Goal: Information Seeking & Learning: Learn about a topic

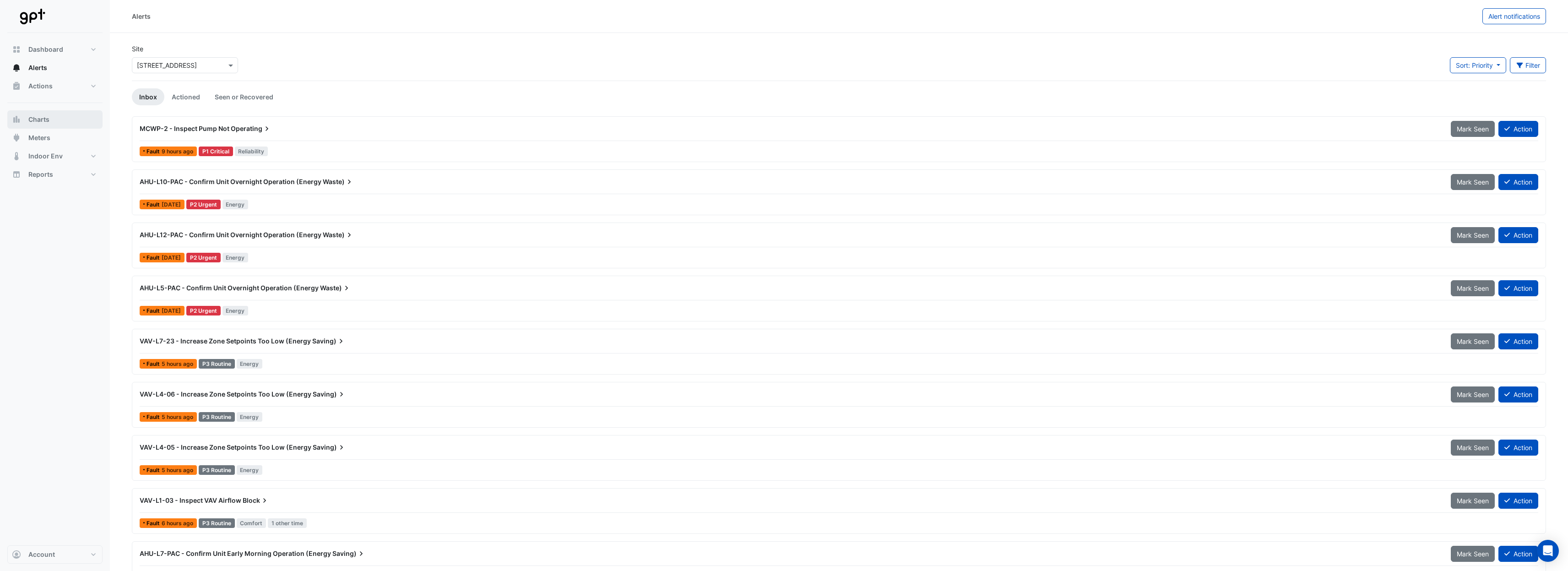
click at [54, 117] on button "Charts" at bounding box center [55, 119] width 95 height 18
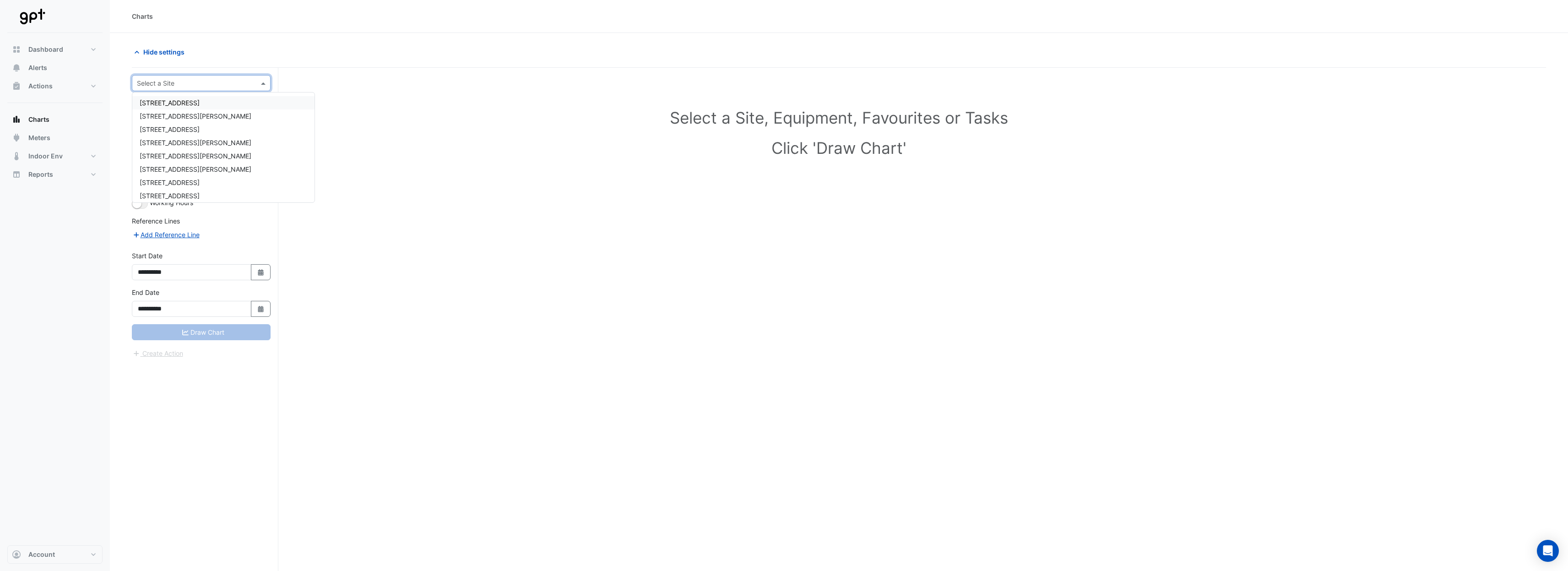
click at [174, 86] on input "text" at bounding box center [192, 84] width 110 height 10
type input "*****"
click at [45, 84] on span "Actions" at bounding box center [40, 86] width 24 height 9
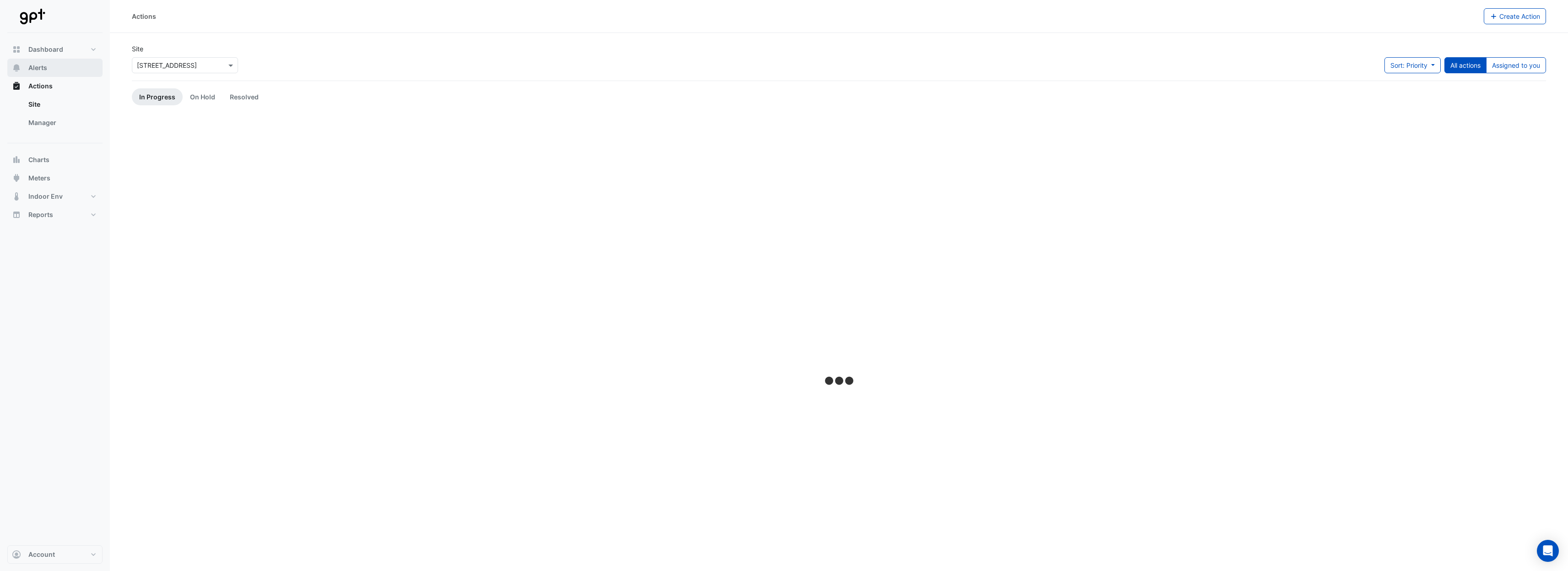
click at [41, 71] on span "Alerts" at bounding box center [37, 67] width 19 height 9
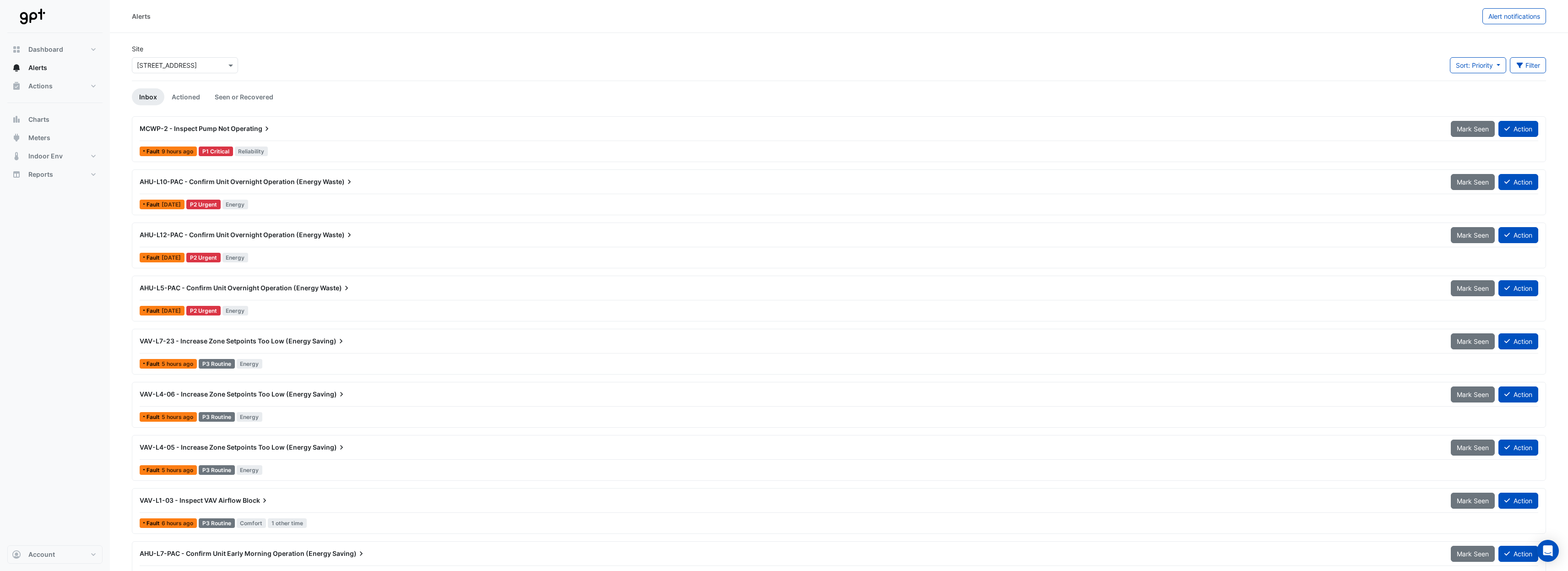
click at [356, 495] on div "VAV-L1-03 - Inspect VAV Airflow Block" at bounding box center [789, 500] width 1311 height 17
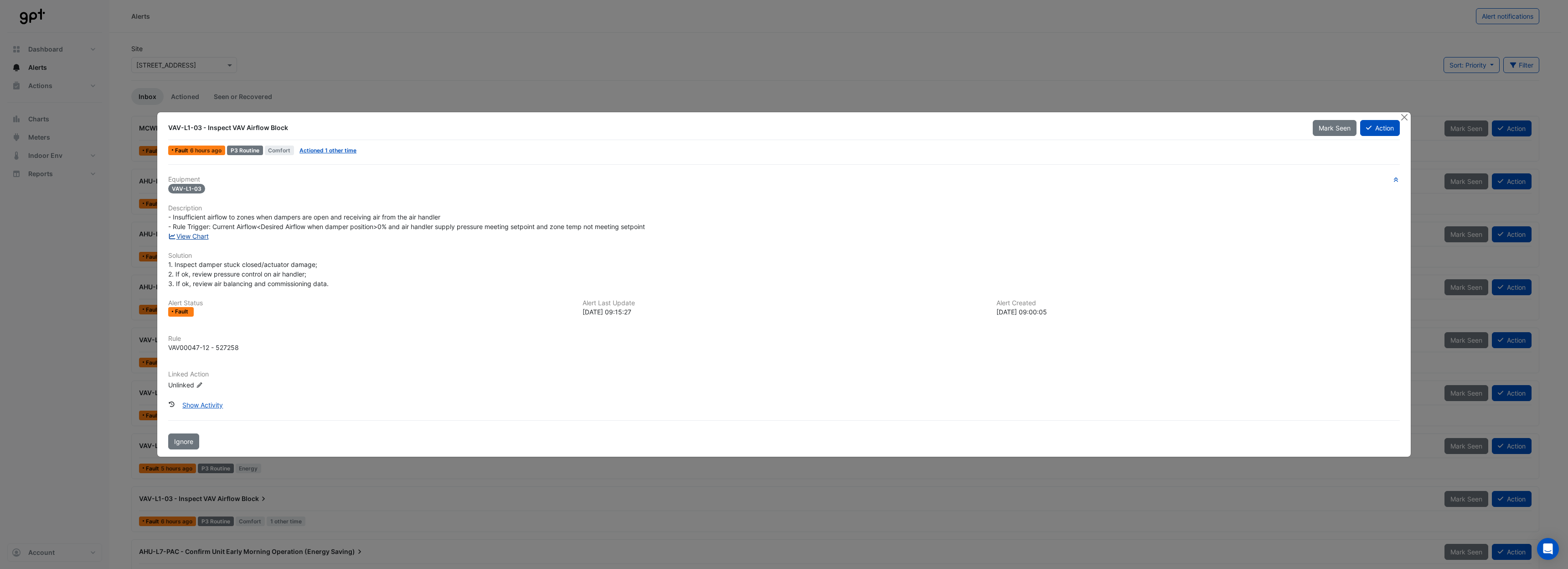
click at [195, 235] on link "View Chart" at bounding box center [188, 236] width 41 height 8
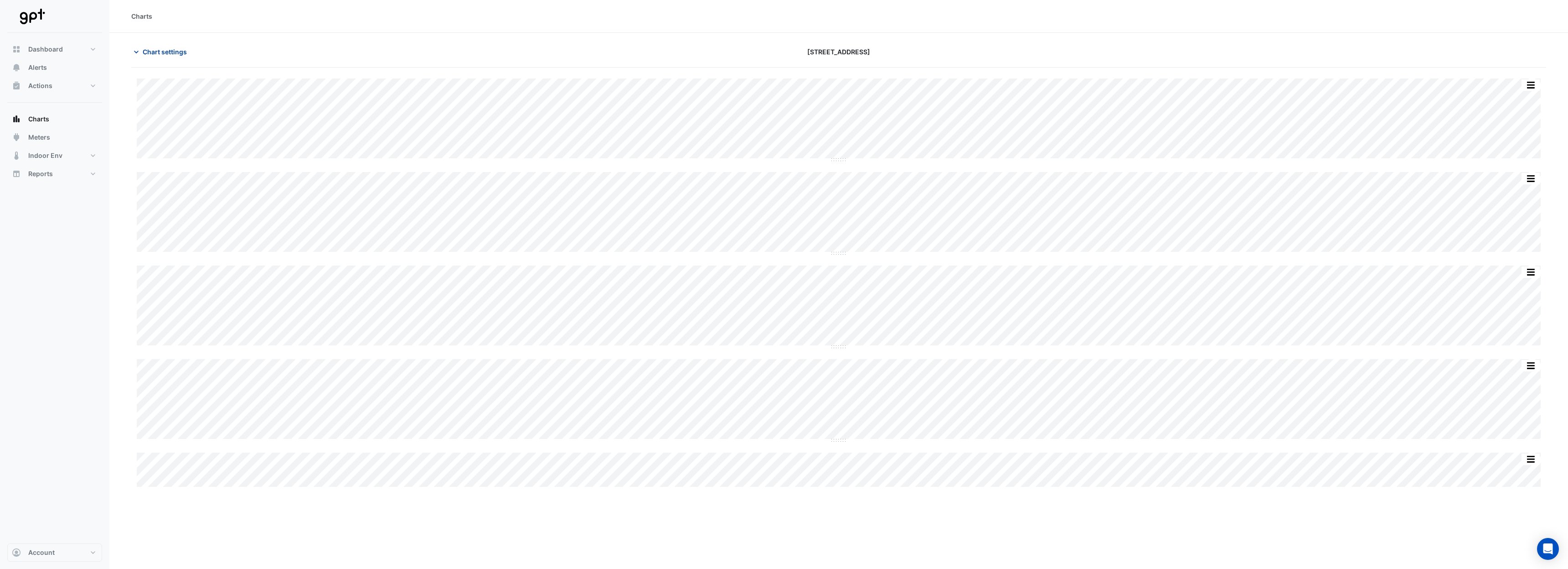
click at [169, 55] on span "Chart settings" at bounding box center [164, 52] width 44 height 10
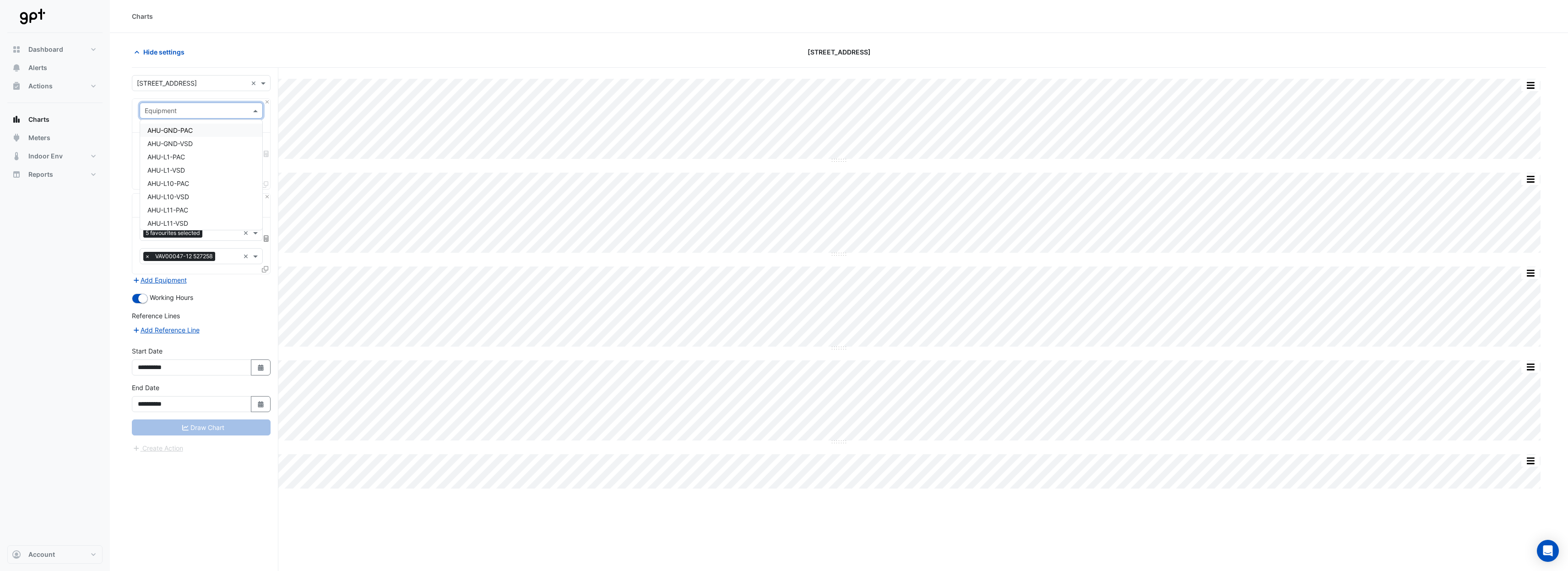
click at [212, 110] on input "text" at bounding box center [192, 111] width 95 height 10
type input "***"
click at [189, 222] on div "AHU-L4-VSD" at bounding box center [201, 223] width 122 height 13
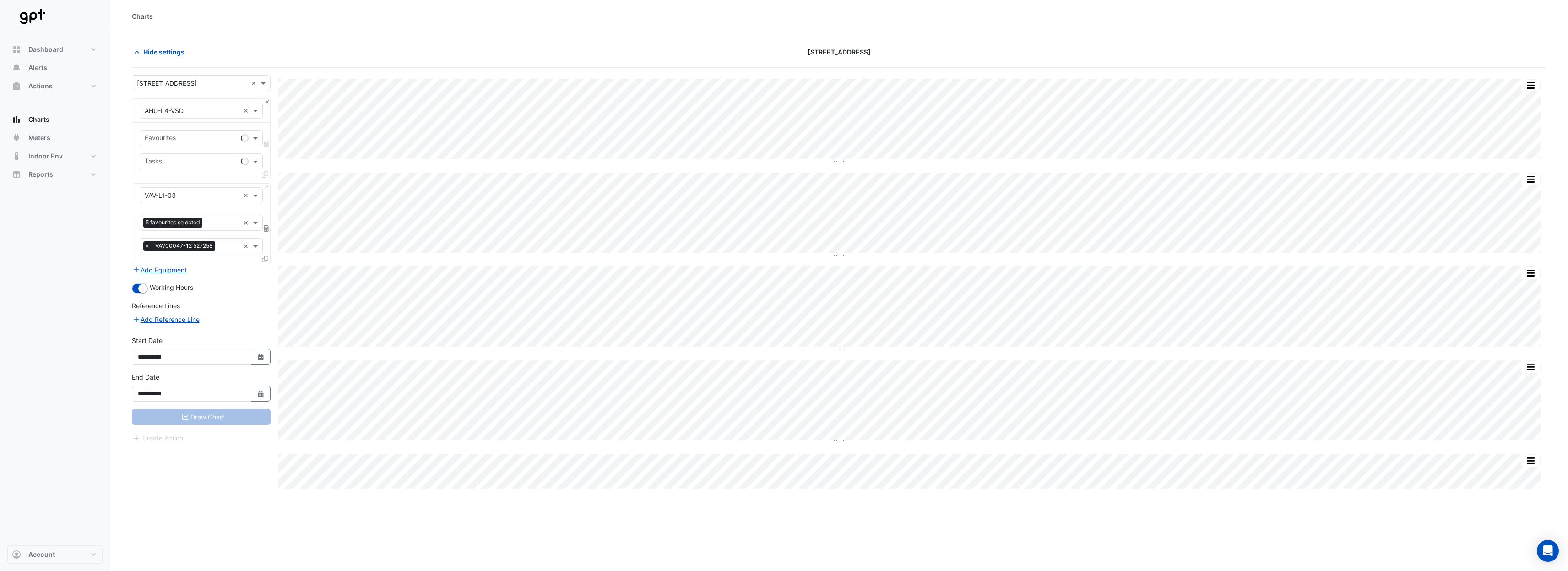
click at [269, 190] on div "Equipment × VAV-L1-03 ×" at bounding box center [201, 195] width 138 height 24
click at [268, 187] on button "Close" at bounding box center [267, 186] width 6 height 6
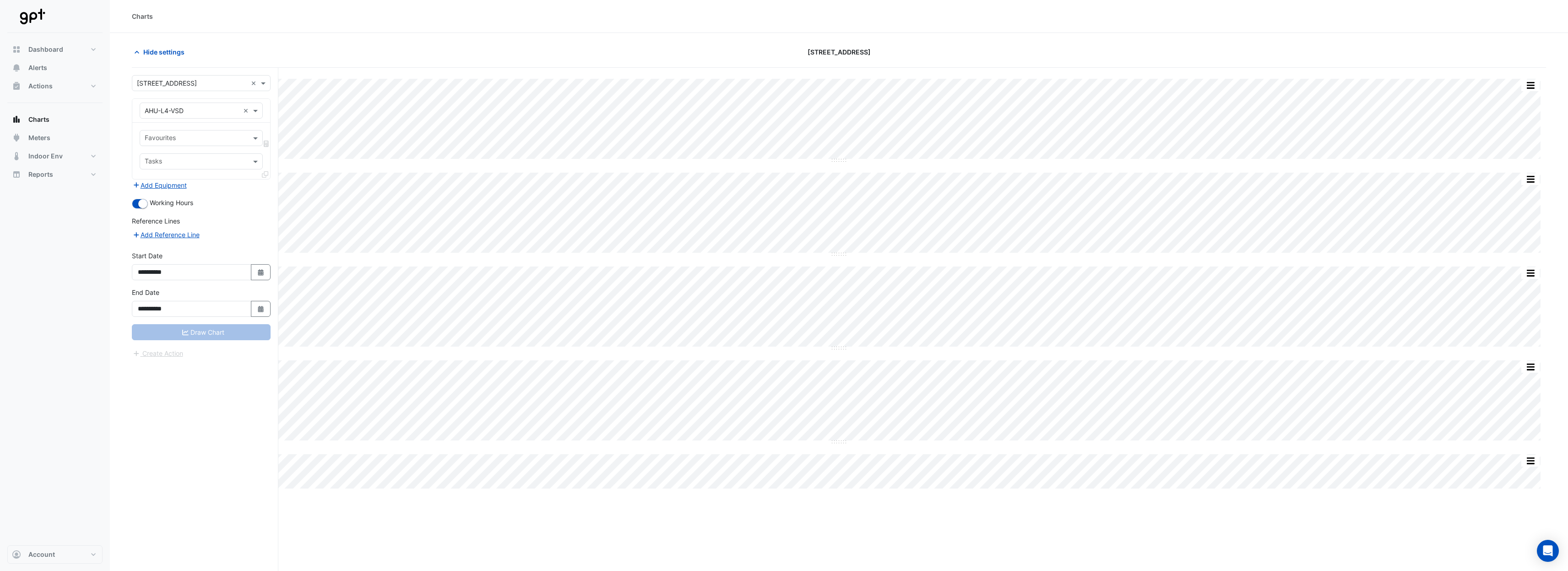
click at [203, 140] on input "text" at bounding box center [196, 139] width 103 height 10
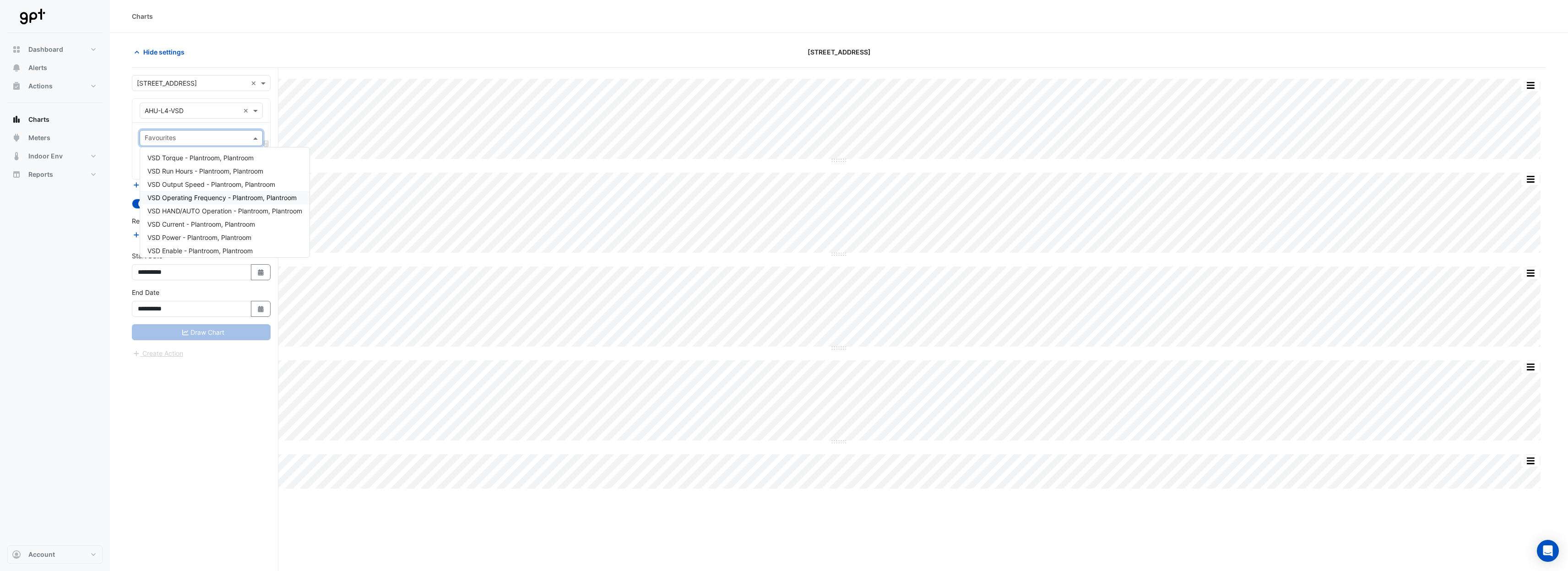
click at [194, 199] on span "VSD Operating Frequency - Plantroom, Plantroom" at bounding box center [222, 197] width 149 height 8
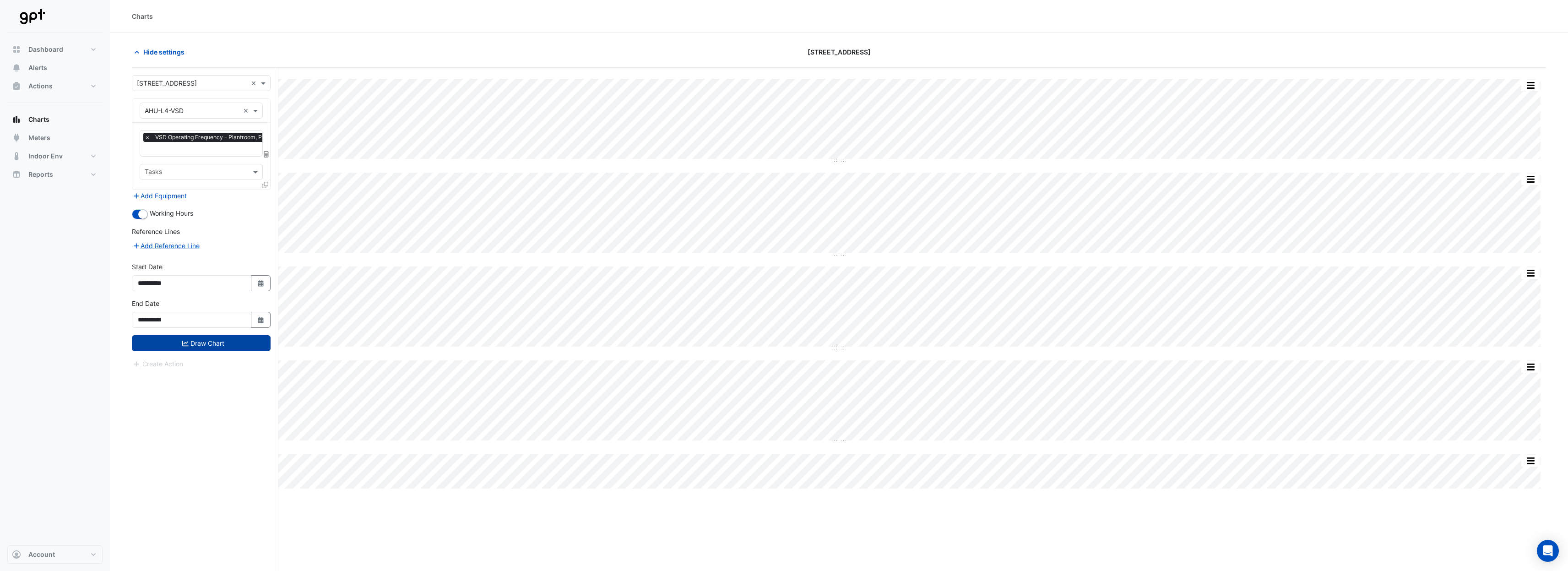
click at [207, 335] on button "Draw Chart" at bounding box center [201, 343] width 139 height 16
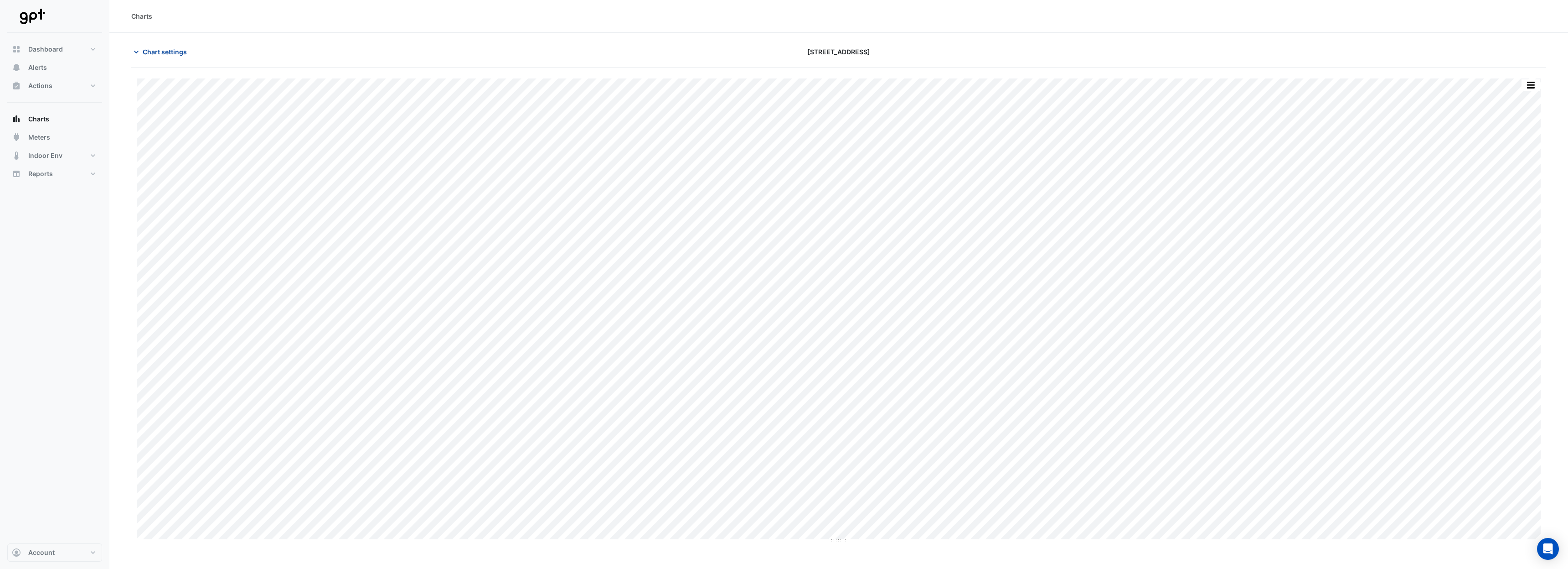
click at [173, 54] on span "Chart settings" at bounding box center [164, 52] width 44 height 10
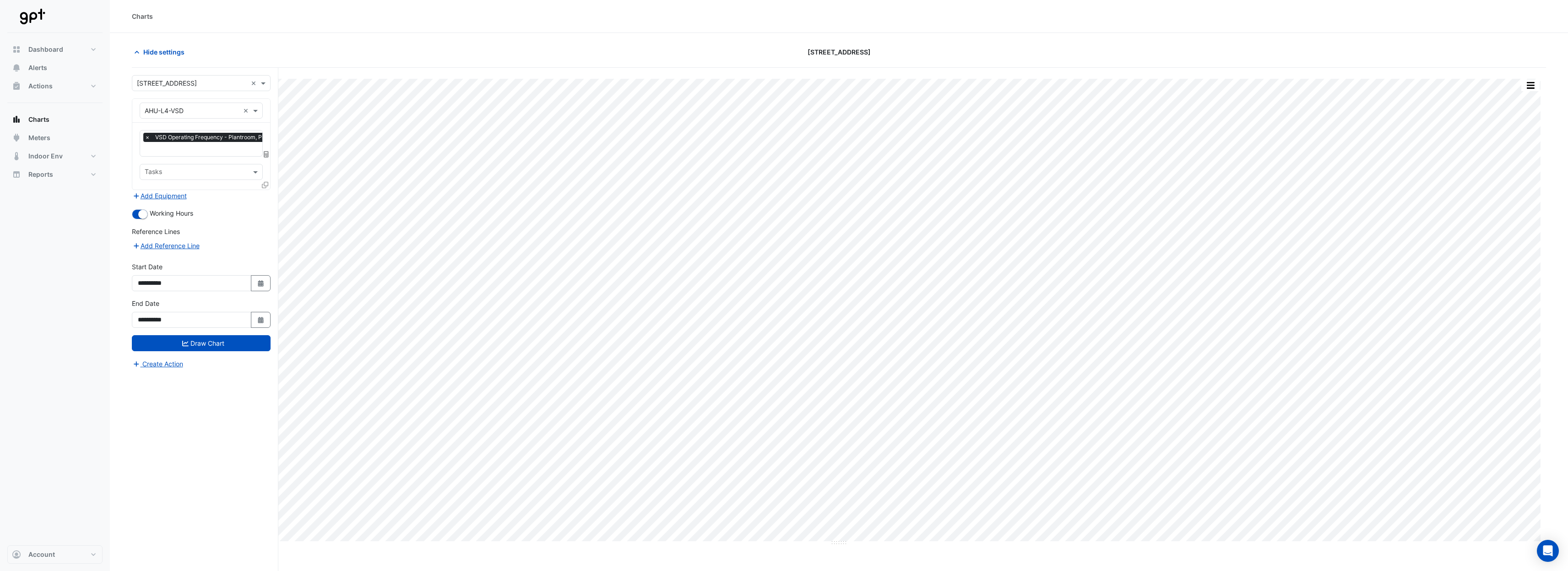
click at [266, 186] on icon at bounding box center [265, 185] width 6 height 6
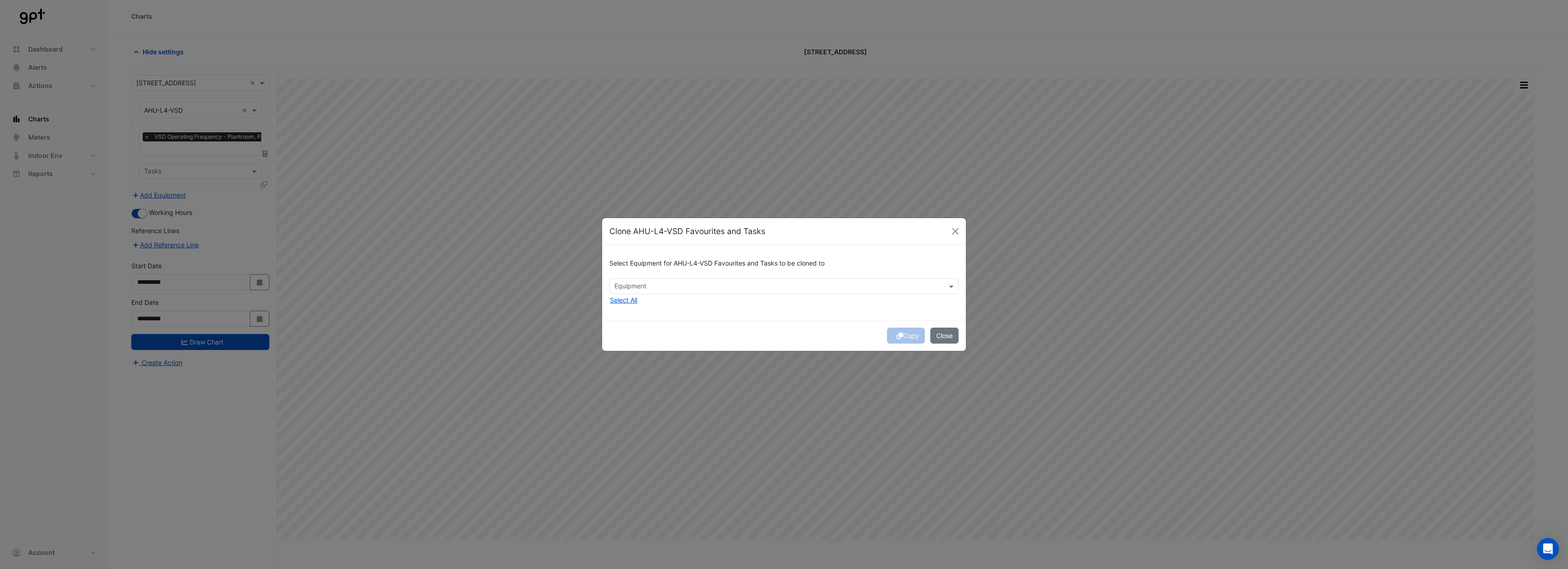
click at [642, 289] on input "text" at bounding box center [779, 288] width 329 height 10
click at [646, 394] on div "AHU-L5-VSD" at bounding box center [640, 398] width 60 height 13
click at [647, 393] on div "AHU-L7-VSD" at bounding box center [640, 398] width 60 height 13
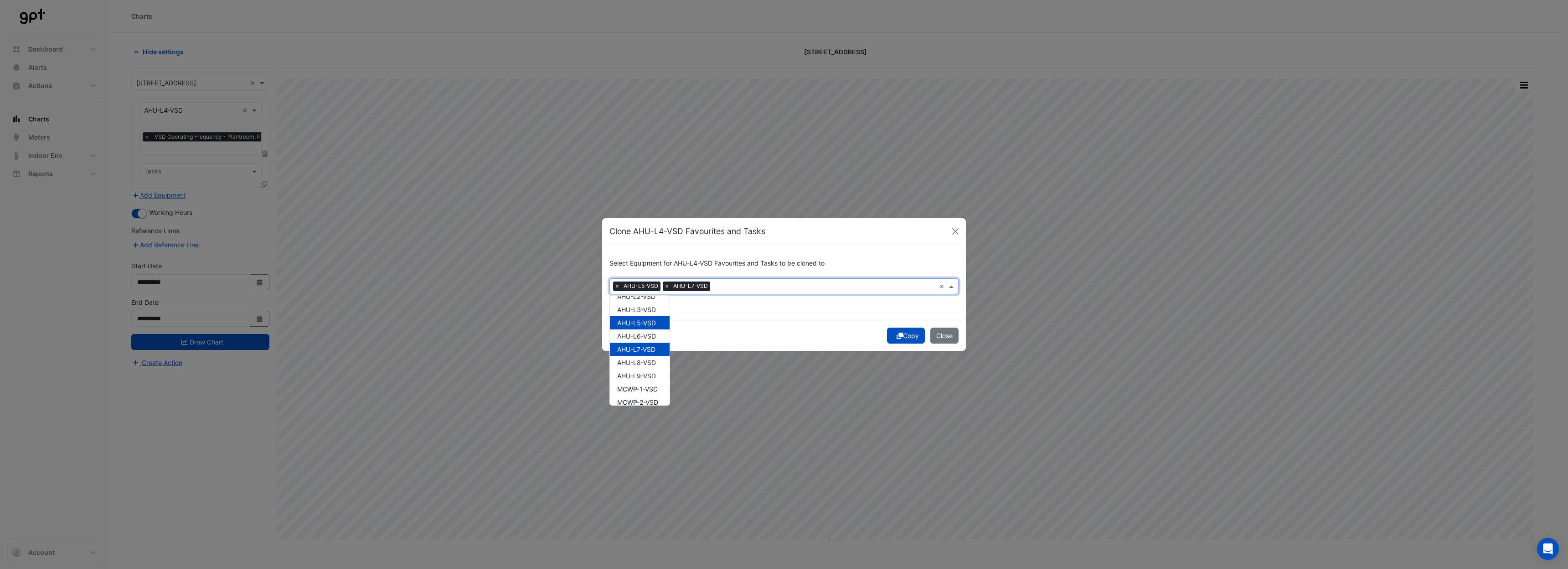
scroll to position [81, 0]
click at [646, 361] on span "AHU-L8-VSD" at bounding box center [637, 357] width 39 height 8
click at [646, 366] on div "AHU-L9-VSD" at bounding box center [640, 371] width 60 height 13
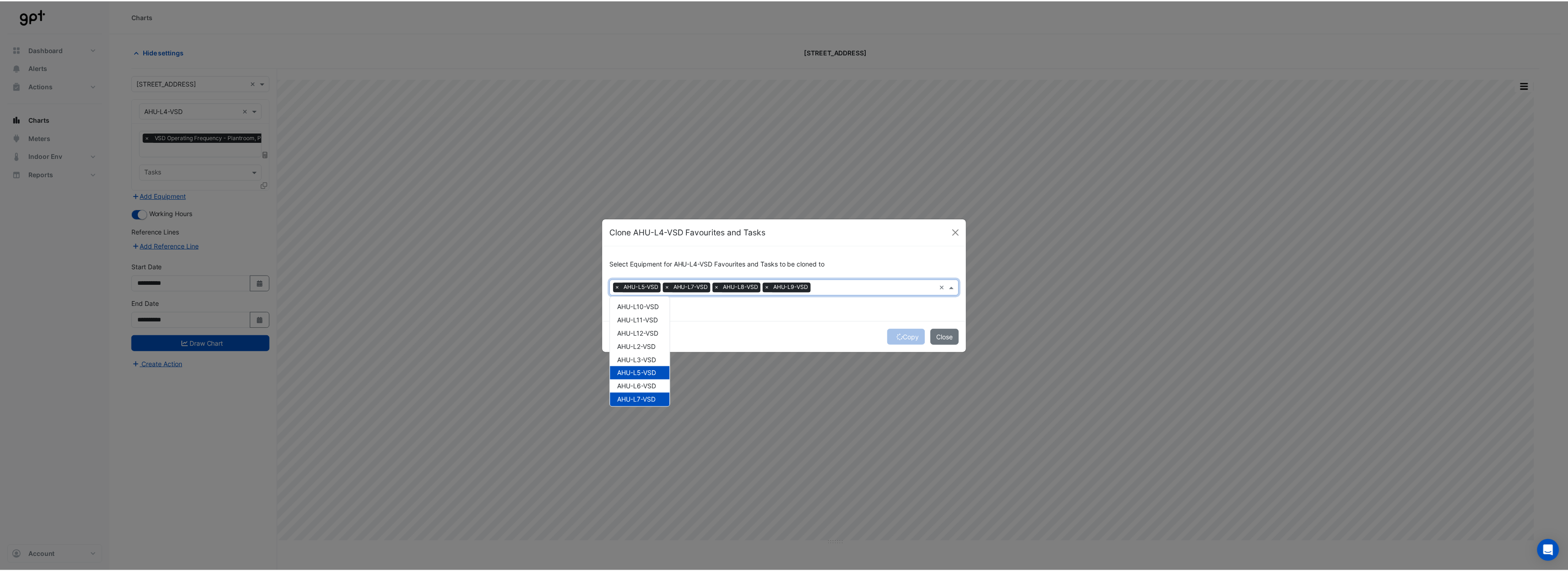
scroll to position [0, 0]
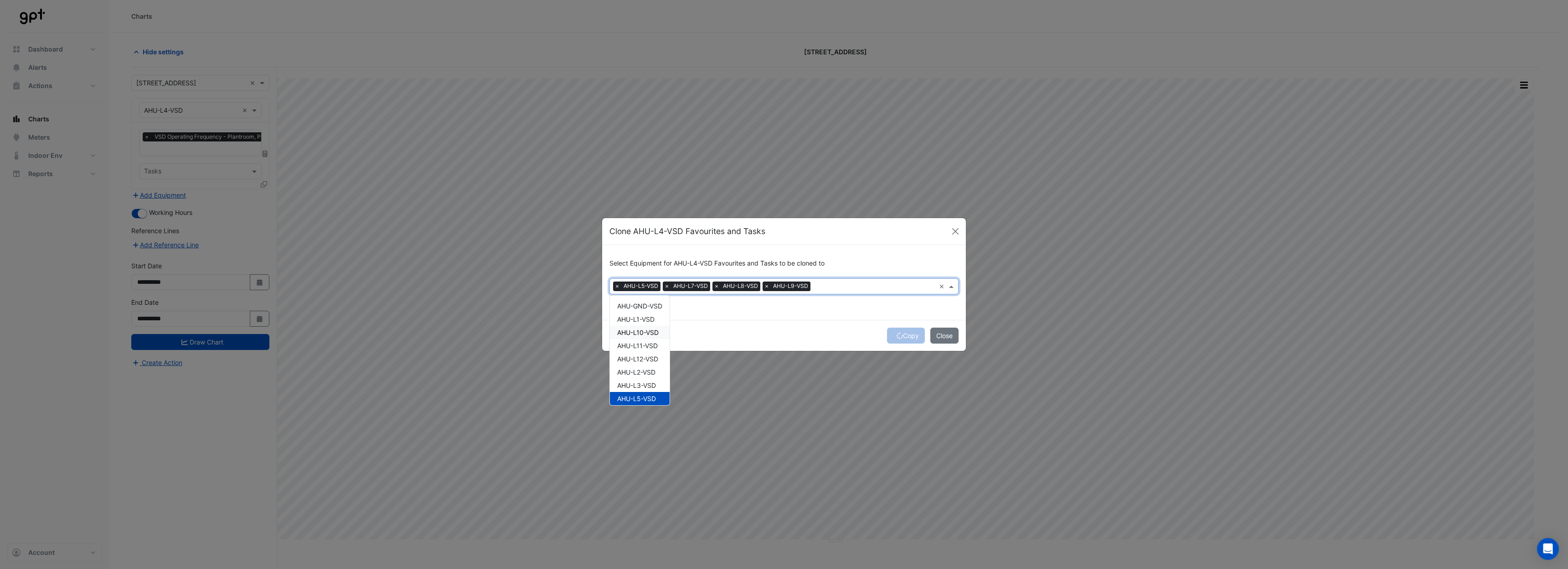
click at [643, 335] on span "AHU-L10-VSD" at bounding box center [638, 332] width 41 height 8
click at [644, 345] on span "AHU-L11-VSD" at bounding box center [637, 345] width 41 height 8
click at [645, 357] on span "AHU-L12-VSD" at bounding box center [637, 359] width 41 height 8
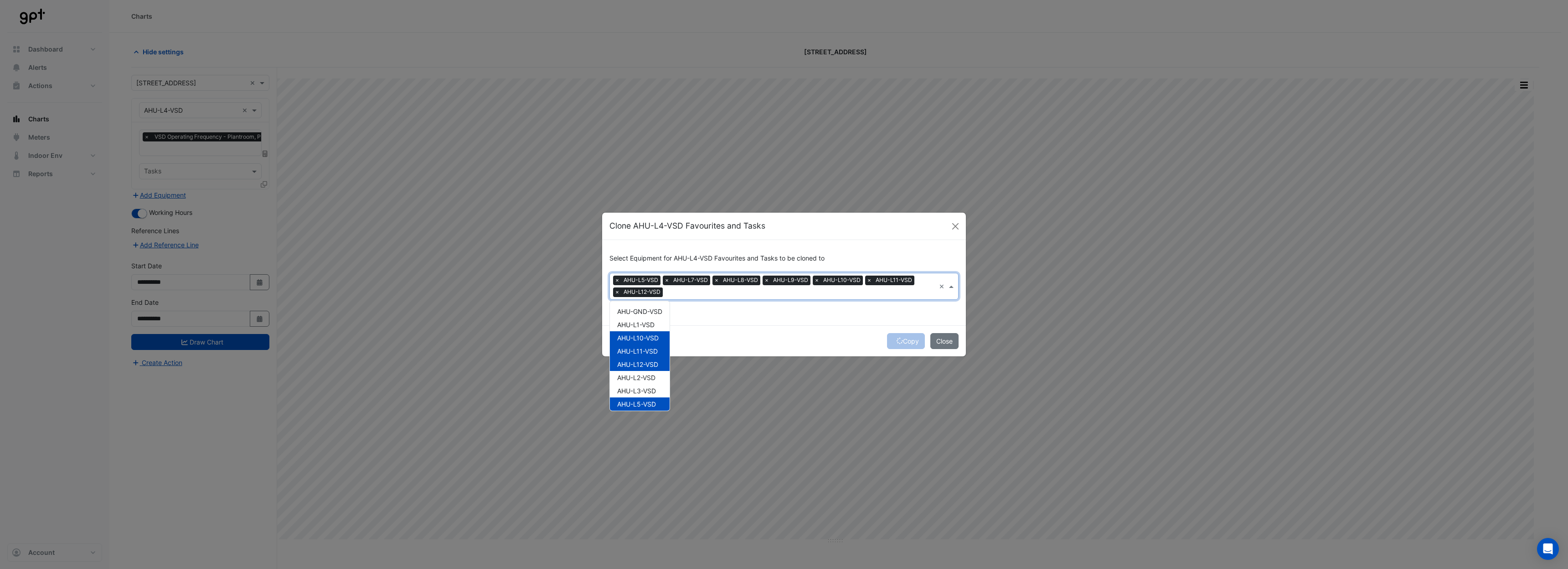
click at [748, 337] on div "Copy Close" at bounding box center [784, 341] width 364 height 31
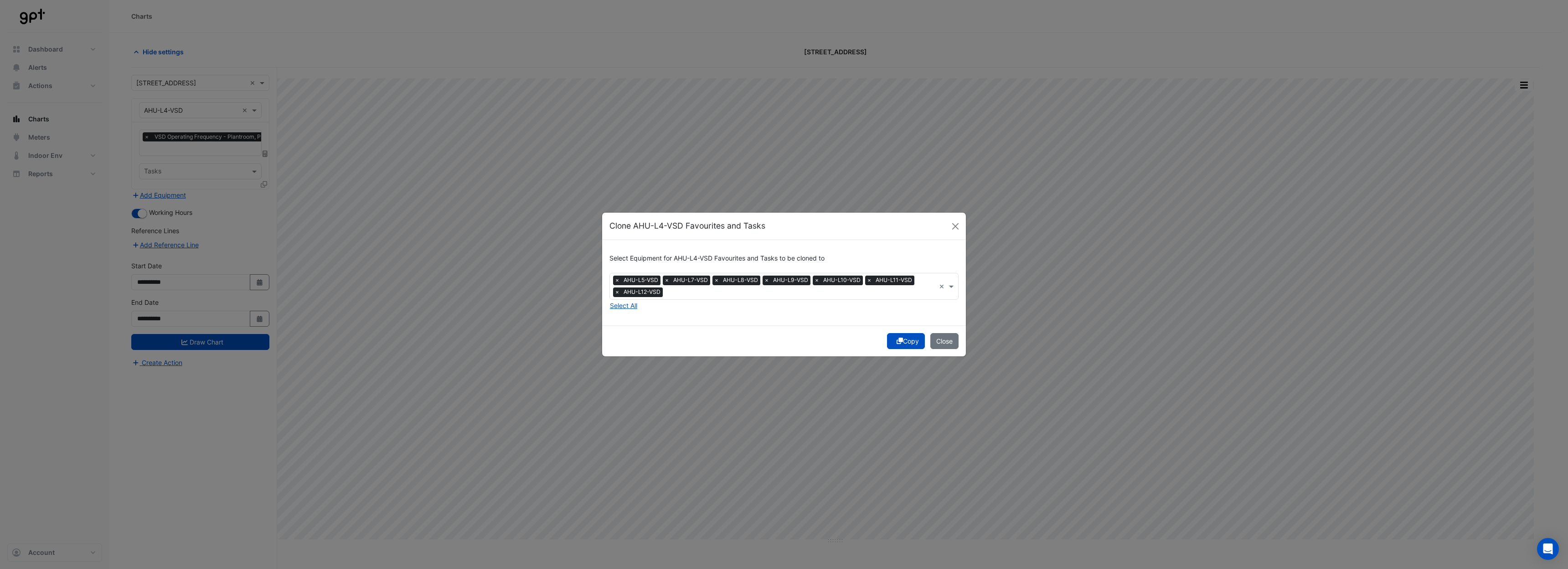
click at [907, 339] on button "Copy" at bounding box center [906, 341] width 38 height 16
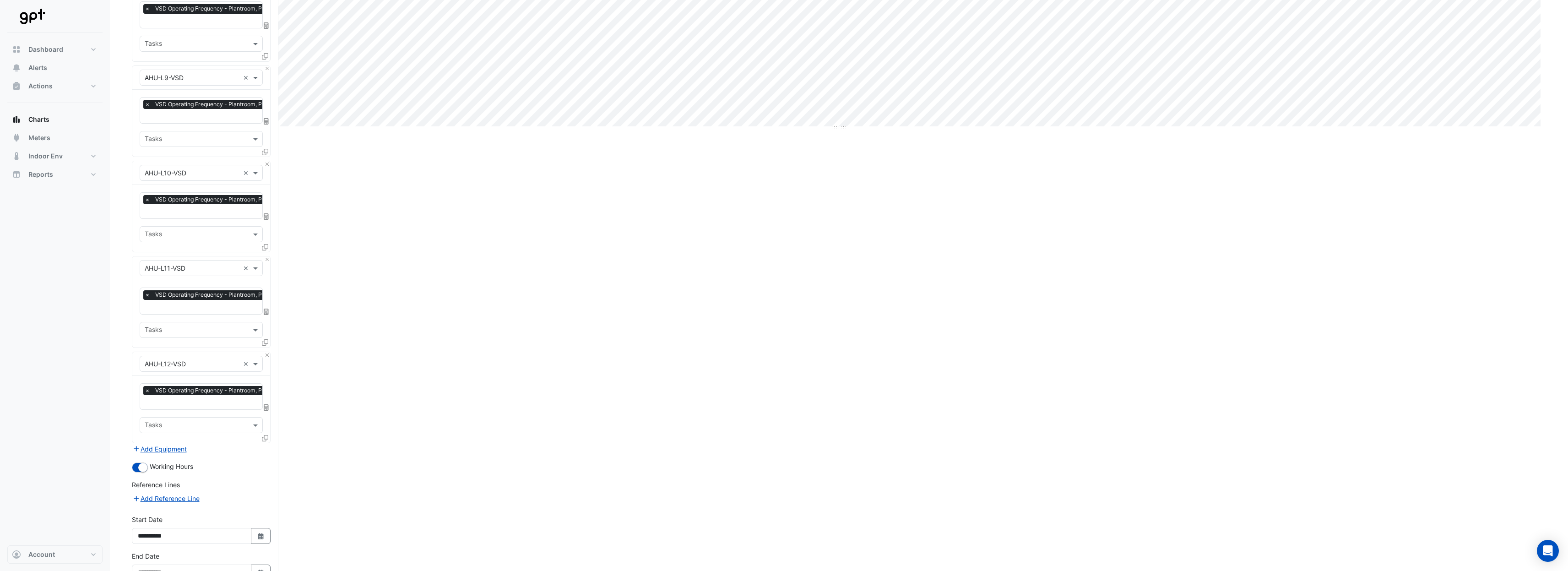
scroll to position [466, 0]
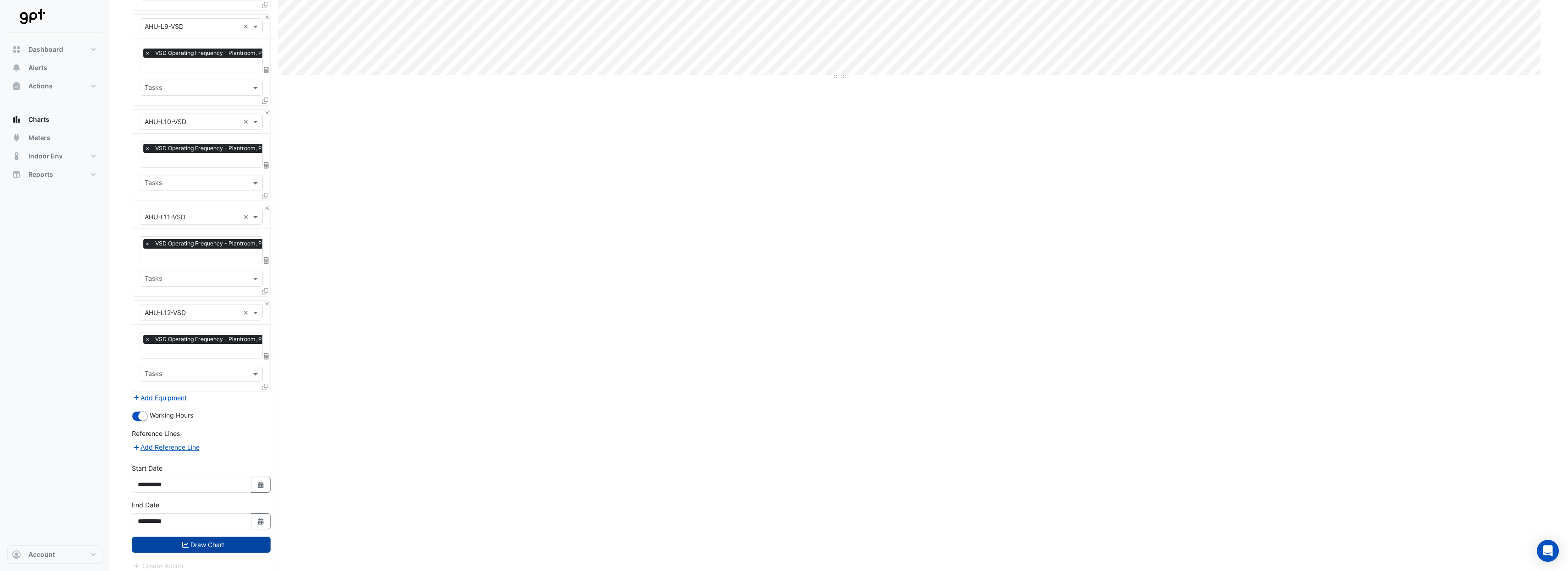
click at [217, 537] on button "Draw Chart" at bounding box center [201, 545] width 139 height 16
